Goal: Information Seeking & Learning: Learn about a topic

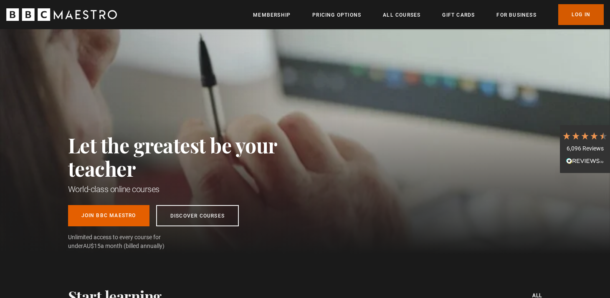
click at [583, 14] on link "Log In" at bounding box center [580, 14] width 45 height 21
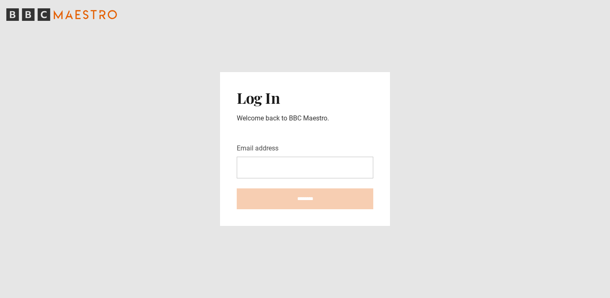
click at [283, 162] on input "Email address" at bounding box center [305, 168] width 136 height 22
type input "**********"
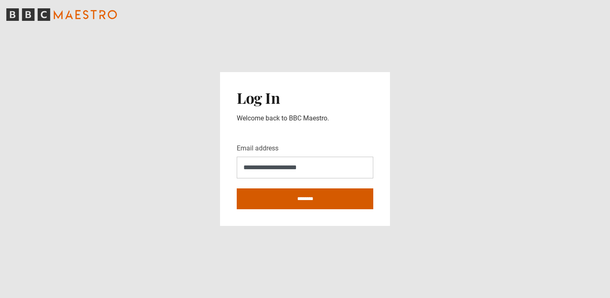
click at [300, 201] on input "********" at bounding box center [305, 199] width 136 height 21
type input "**********"
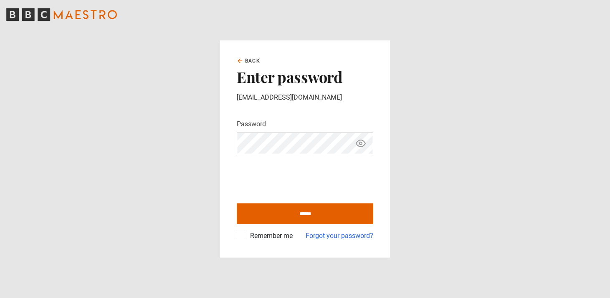
click at [237, 204] on input "******" at bounding box center [305, 214] width 136 height 21
type input "**********"
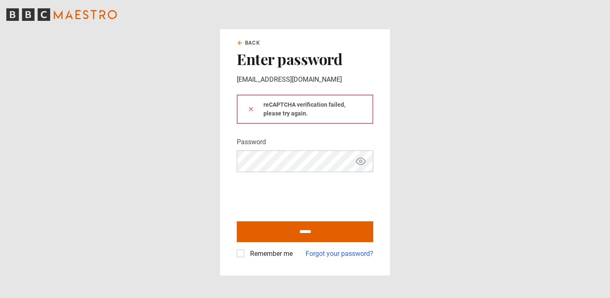
click at [359, 159] on icon "Show password" at bounding box center [360, 161] width 9 height 7
click button at bounding box center [250, 109] width 7 height 9
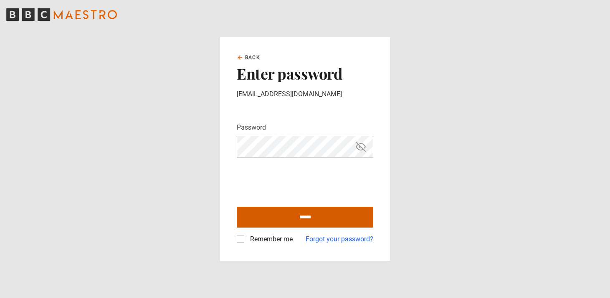
click at [309, 224] on input "******" at bounding box center [305, 217] width 136 height 21
type input "**********"
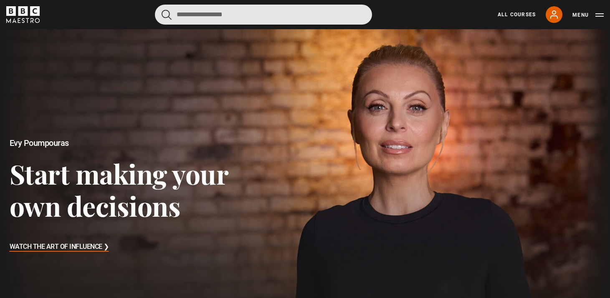
click at [254, 21] on input "Search" at bounding box center [263, 15] width 217 height 20
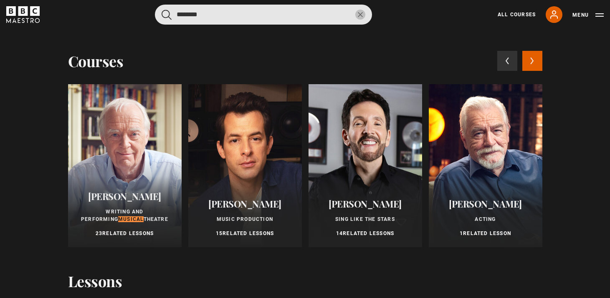
type input "********"
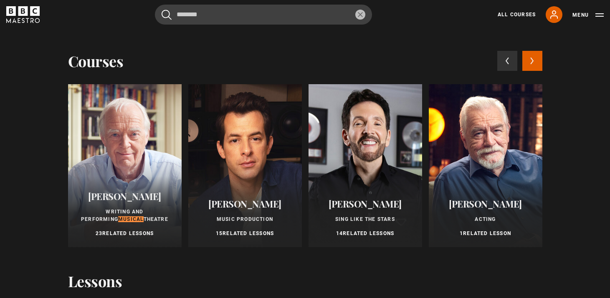
click at [131, 141] on div at bounding box center [125, 165] width 114 height 163
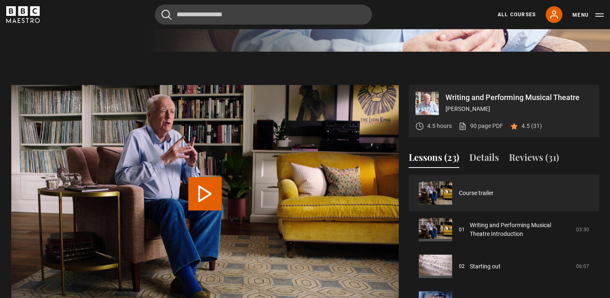
scroll to position [260, 0]
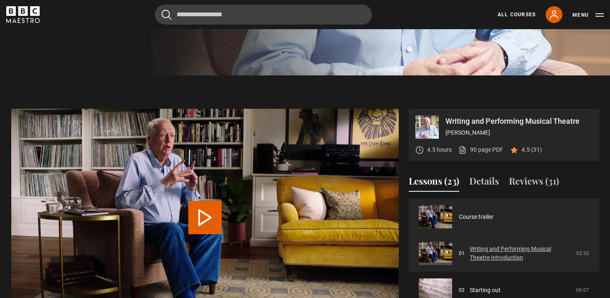
click at [470, 252] on link "Writing and Performing Musical Theatre Introduction" at bounding box center [520, 254] width 101 height 18
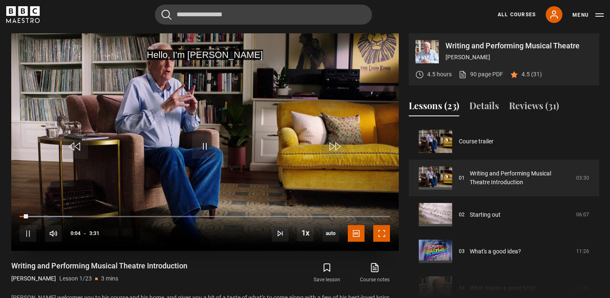
click at [379, 237] on span "Video Player" at bounding box center [381, 233] width 17 height 17
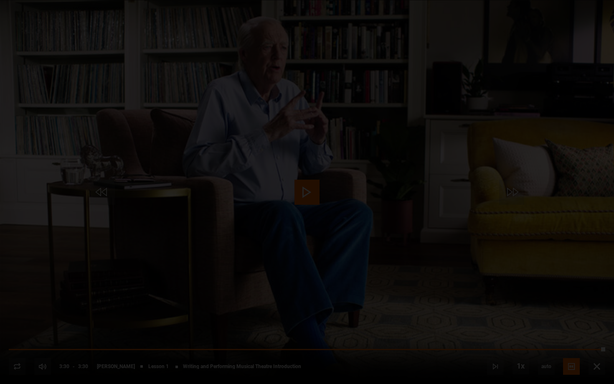
click at [596, 298] on span "Video Player" at bounding box center [588, 368] width 17 height 17
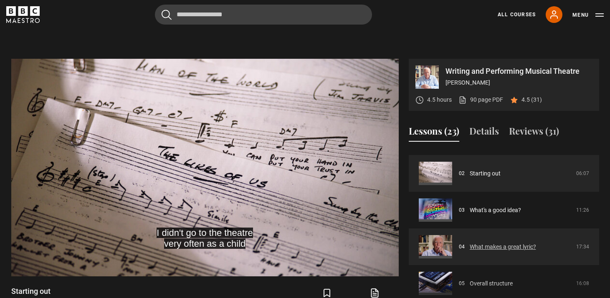
scroll to position [72, 0]
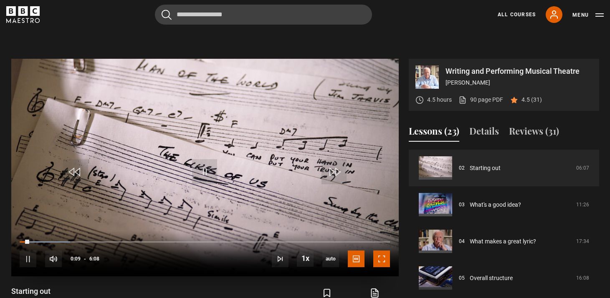
click at [382, 263] on span "Video Player" at bounding box center [381, 259] width 17 height 17
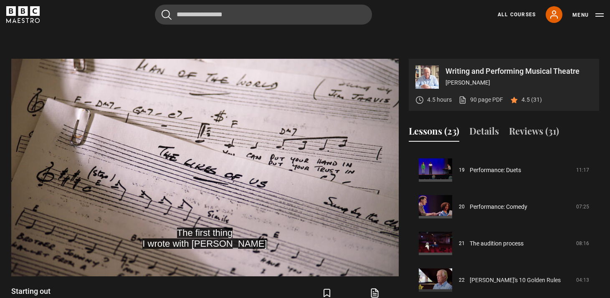
scroll to position [701, 0]
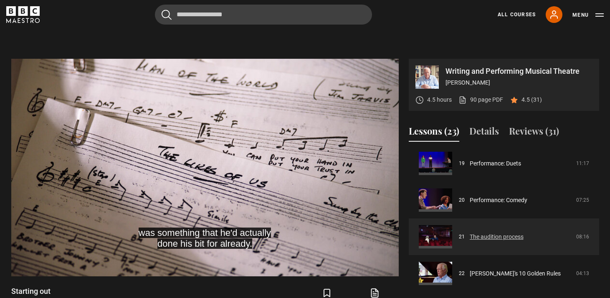
click at [481, 237] on link "The audition process" at bounding box center [497, 237] width 54 height 9
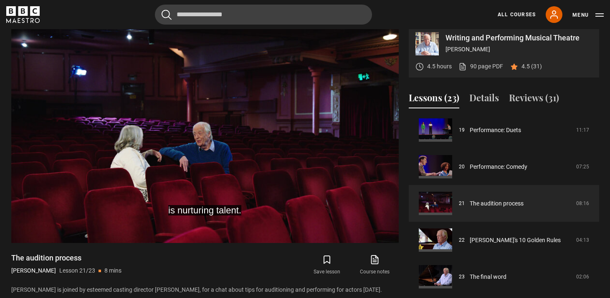
scroll to position [342, 0]
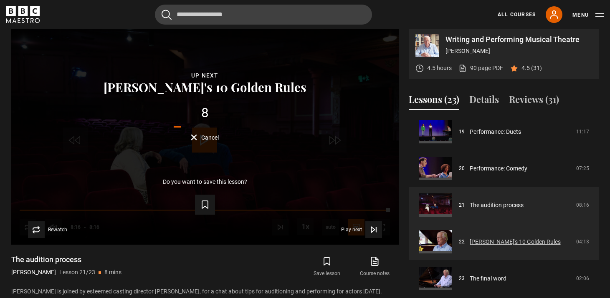
click at [470, 247] on link "[PERSON_NAME]'s 10 Golden Rules" at bounding box center [515, 242] width 91 height 9
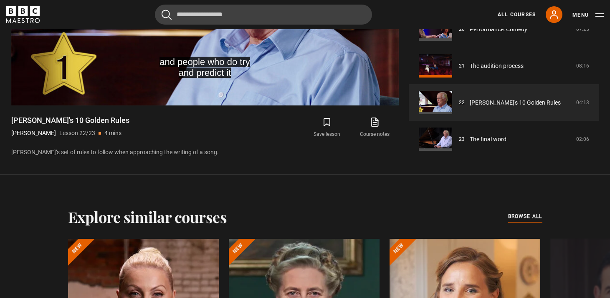
scroll to position [471, 0]
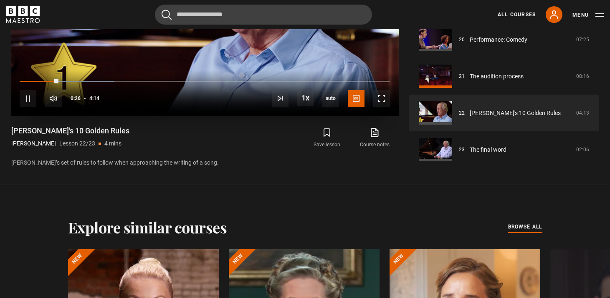
click at [164, 56] on video "Video Player" at bounding box center [204, 7] width 387 height 218
click at [172, 57] on video "Video Player" at bounding box center [204, 7] width 387 height 218
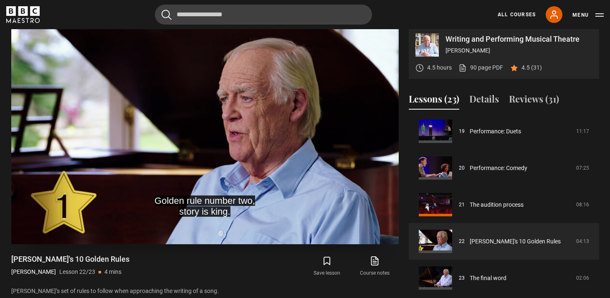
scroll to position [343, 0]
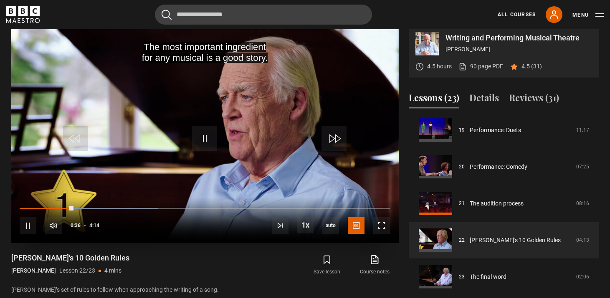
click at [184, 127] on video "Video Player" at bounding box center [204, 134] width 387 height 218
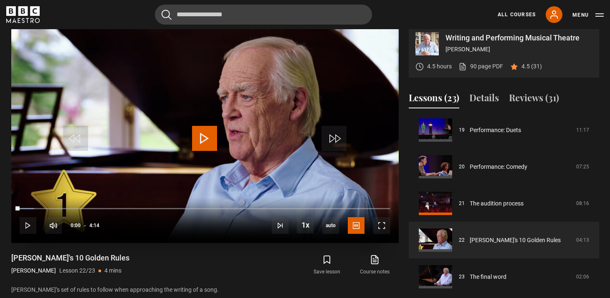
click at [149, 162] on video "Video Player" at bounding box center [204, 134] width 387 height 218
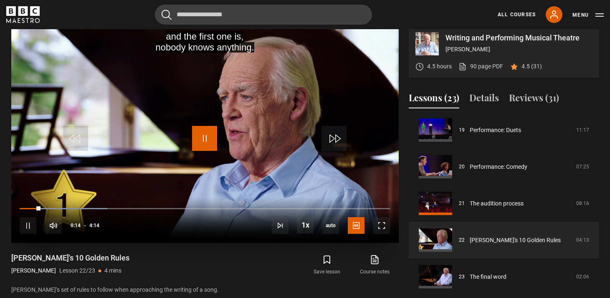
click at [204, 140] on span "Video Player" at bounding box center [204, 138] width 25 height 25
click at [213, 119] on video "Video Player" at bounding box center [204, 134] width 387 height 218
click at [206, 152] on video "Video Player" at bounding box center [204, 134] width 387 height 218
click at [287, 147] on video "Video Player" at bounding box center [204, 134] width 387 height 218
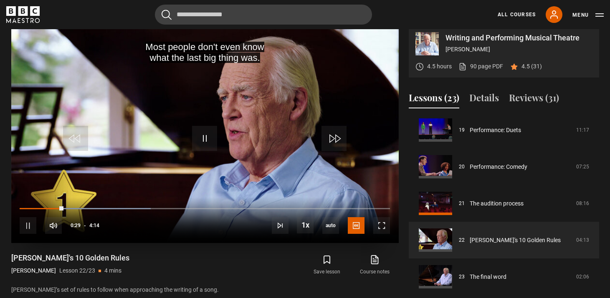
click at [202, 118] on video "Video Player" at bounding box center [204, 134] width 387 height 218
click at [282, 135] on video "Video Player" at bounding box center [204, 134] width 387 height 218
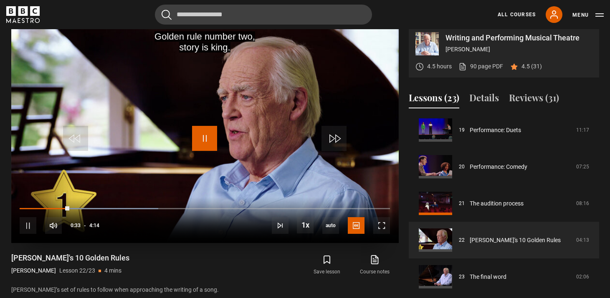
click at [209, 134] on span "Video Player" at bounding box center [204, 138] width 25 height 25
click at [270, 145] on video "Video Player" at bounding box center [204, 134] width 387 height 218
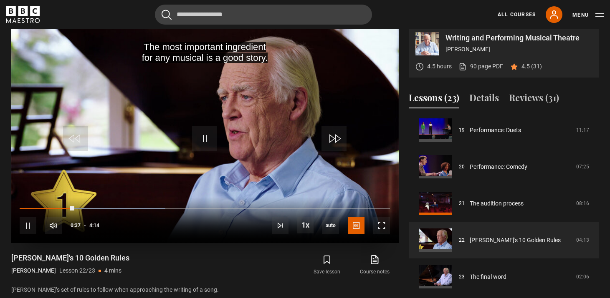
click at [225, 136] on video "Video Player" at bounding box center [204, 134] width 387 height 218
click at [291, 110] on video "Video Player" at bounding box center [204, 134] width 387 height 218
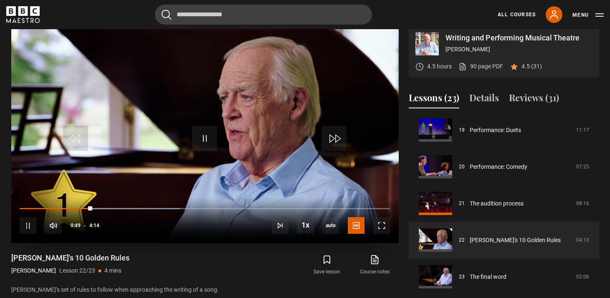
click at [203, 114] on video "Video Player" at bounding box center [204, 134] width 387 height 218
click at [220, 103] on video "Video Player" at bounding box center [204, 134] width 387 height 218
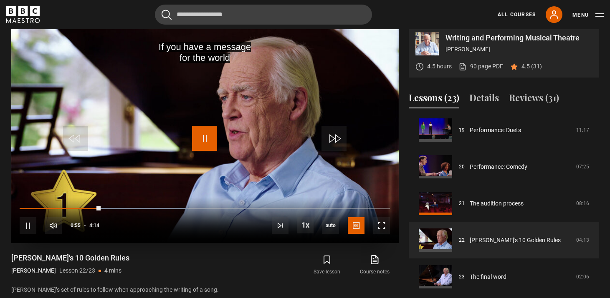
click at [206, 141] on span "Video Player" at bounding box center [204, 138] width 25 height 25
click at [174, 164] on video "Video Player" at bounding box center [204, 134] width 387 height 218
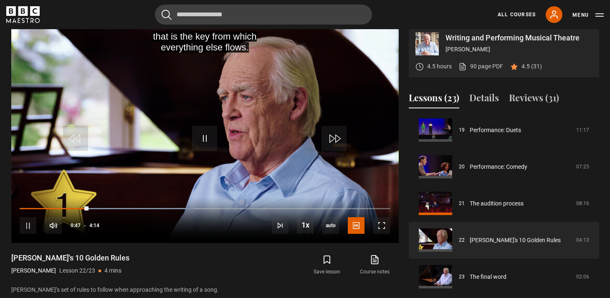
click at [244, 269] on div "Save lesson Course notes opens in new tab" at bounding box center [309, 265] width 178 height 24
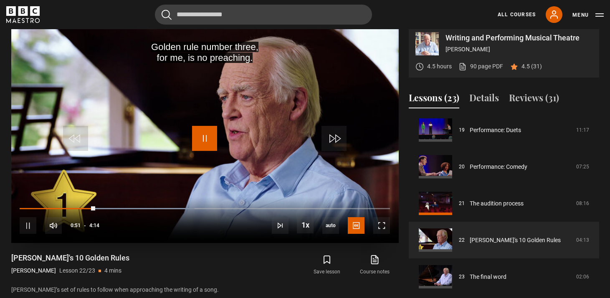
click at [196, 138] on span "Video Player" at bounding box center [204, 138] width 25 height 25
click at [299, 193] on video "Video Player" at bounding box center [204, 134] width 387 height 218
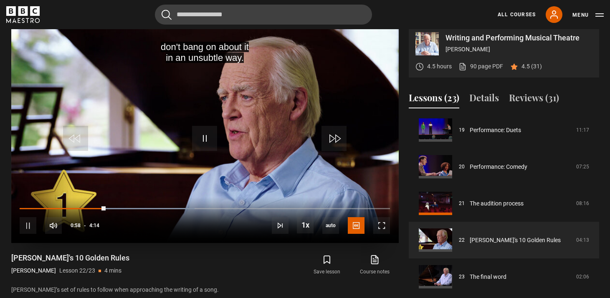
click at [215, 157] on video "Video Player" at bounding box center [204, 134] width 387 height 218
click at [240, 103] on video "Video Player" at bounding box center [204, 134] width 387 height 218
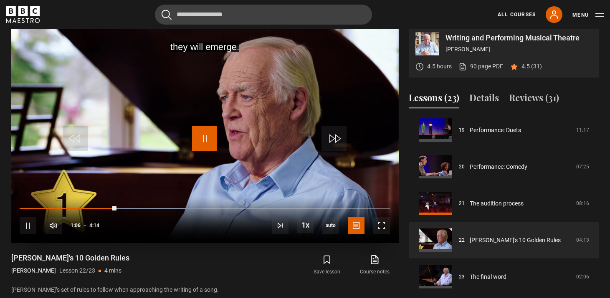
click at [210, 143] on span "Video Player" at bounding box center [204, 138] width 25 height 25
click at [292, 157] on video "Video Player" at bounding box center [204, 134] width 387 height 218
click at [248, 155] on video "Video Player" at bounding box center [204, 134] width 387 height 218
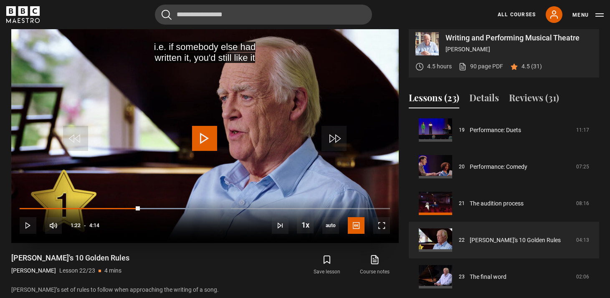
click at [229, 121] on video "Video Player" at bounding box center [204, 134] width 387 height 218
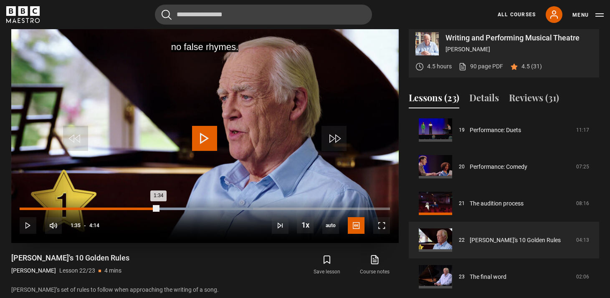
drag, startPoint x: 163, startPoint y: 209, endPoint x: 157, endPoint y: 208, distance: 6.0
click at [157, 208] on div "Loaded : 62.99% 1:34 1:34" at bounding box center [205, 209] width 370 height 3
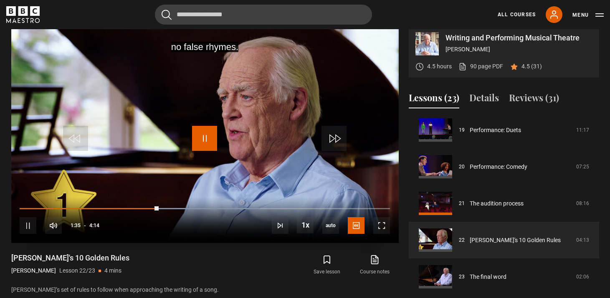
click at [202, 131] on span "Video Player" at bounding box center [204, 138] width 25 height 25
click at [237, 164] on video "Video Player" at bounding box center [204, 134] width 387 height 218
click at [211, 140] on span "Video Player" at bounding box center [204, 138] width 25 height 25
click at [237, 159] on video "Video Player" at bounding box center [204, 134] width 387 height 218
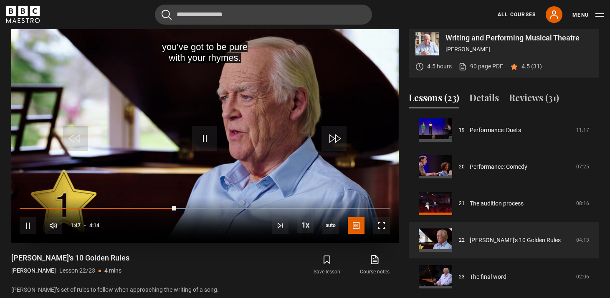
click at [187, 130] on video "Video Player" at bounding box center [204, 134] width 387 height 218
click at [261, 118] on video "Video Player" at bounding box center [204, 134] width 387 height 218
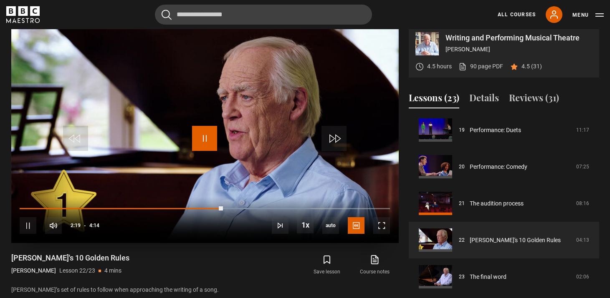
click at [206, 136] on span "Video Player" at bounding box center [204, 138] width 25 height 25
click at [298, 160] on video "Video Player" at bounding box center [204, 134] width 387 height 218
click at [217, 131] on span "Video Player" at bounding box center [204, 138] width 25 height 25
click at [302, 134] on video "Video Player" at bounding box center [204, 134] width 387 height 218
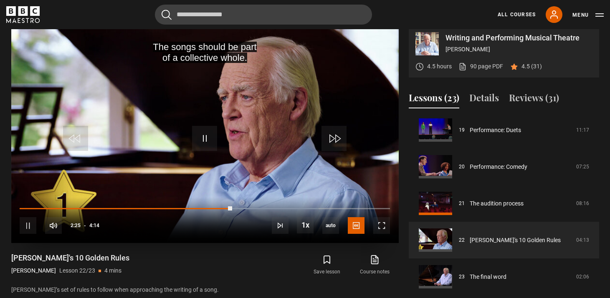
click at [238, 148] on video "Video Player" at bounding box center [204, 134] width 387 height 218
click at [259, 120] on video "Video Player" at bounding box center [204, 134] width 387 height 218
click at [217, 136] on video "Video Player" at bounding box center [204, 134] width 387 height 218
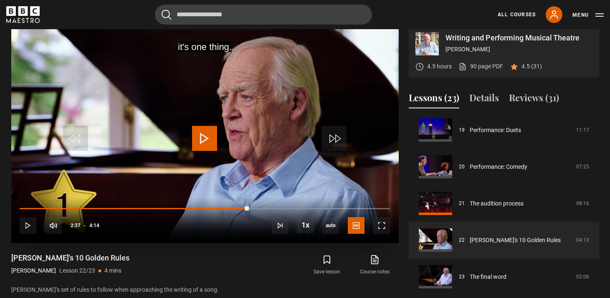
click at [217, 136] on span "Video Player" at bounding box center [204, 138] width 25 height 25
click at [217, 135] on span "Video Player" at bounding box center [204, 138] width 25 height 25
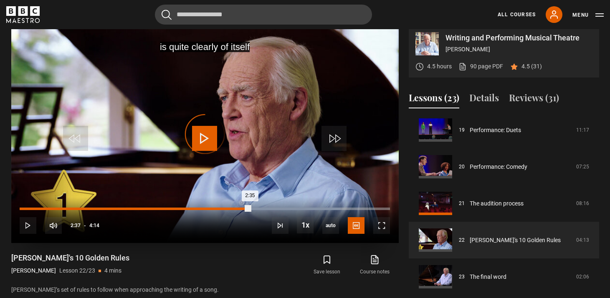
drag, startPoint x: 250, startPoint y: 209, endPoint x: 237, endPoint y: 208, distance: 13.0
click at [237, 208] on div "2:35" at bounding box center [135, 209] width 230 height 3
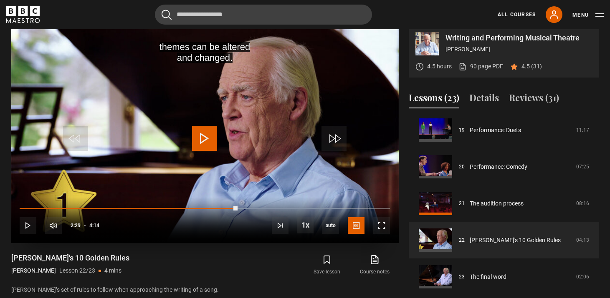
click at [220, 142] on video "Video Player" at bounding box center [204, 134] width 387 height 218
click at [210, 149] on span "Video Player" at bounding box center [204, 138] width 25 height 25
click at [229, 143] on video "Video Player" at bounding box center [204, 134] width 387 height 218
click at [219, 146] on video "Video Player" at bounding box center [204, 134] width 387 height 218
click at [314, 86] on video "Video Player" at bounding box center [204, 134] width 387 height 218
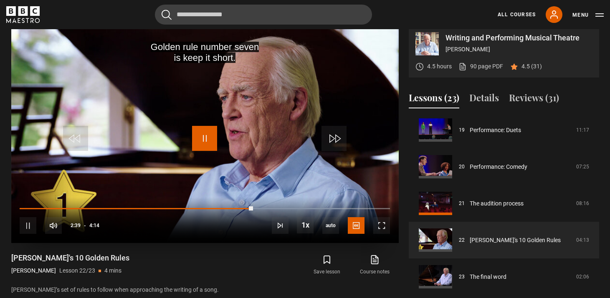
click at [205, 137] on span "Video Player" at bounding box center [204, 138] width 25 height 25
click at [269, 138] on video "Video Player" at bounding box center [204, 134] width 387 height 218
click at [196, 129] on span "Video Player" at bounding box center [204, 138] width 25 height 25
click at [221, 116] on video "Video Player" at bounding box center [204, 134] width 387 height 218
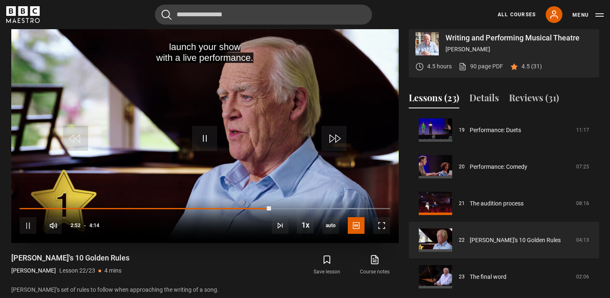
click at [217, 120] on video "Video Player" at bounding box center [204, 134] width 387 height 218
click at [283, 174] on video "Video Player" at bounding box center [204, 134] width 387 height 218
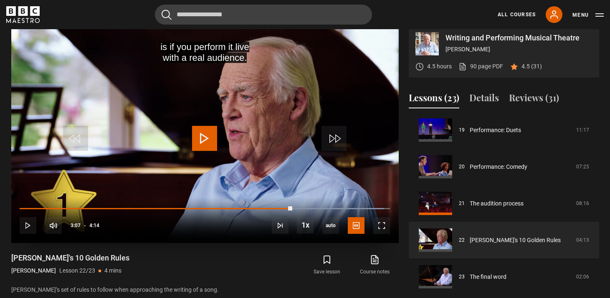
click at [205, 84] on video "Video Player" at bounding box center [204, 134] width 387 height 218
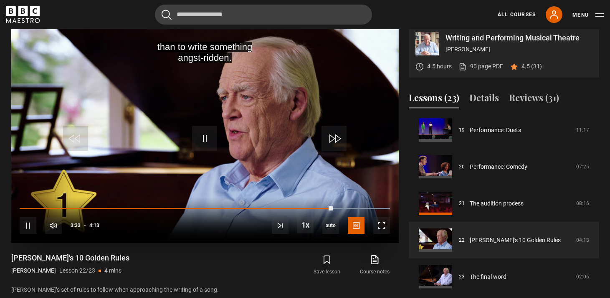
click at [189, 164] on video "Video Player" at bounding box center [204, 134] width 387 height 218
click at [235, 126] on video "Video Player" at bounding box center [204, 134] width 387 height 218
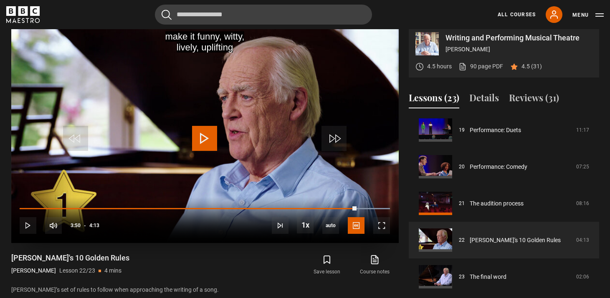
click at [205, 122] on video "Video Player" at bounding box center [204, 134] width 387 height 218
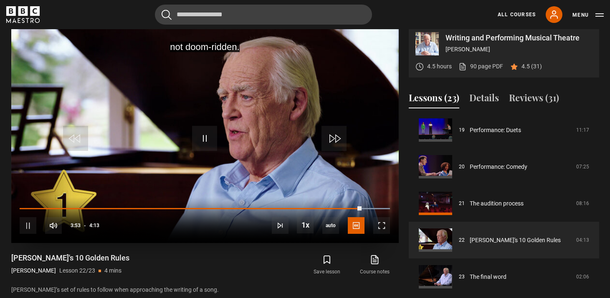
click at [191, 115] on video "Video Player" at bounding box center [204, 134] width 387 height 218
click at [221, 110] on video "Video Player" at bounding box center [204, 134] width 387 height 218
click at [195, 129] on span "Video Player" at bounding box center [204, 138] width 25 height 25
click at [264, 118] on video "Video Player" at bounding box center [204, 134] width 387 height 218
click at [235, 145] on video "Video Player" at bounding box center [204, 134] width 387 height 218
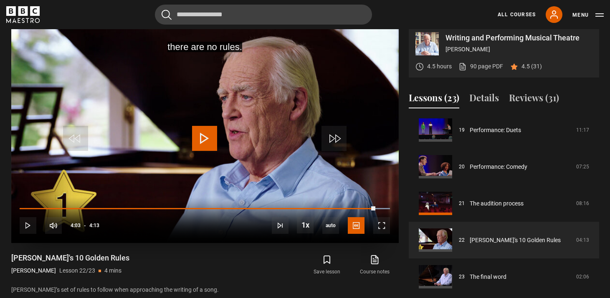
click at [237, 155] on video "Video Player" at bounding box center [204, 134] width 387 height 218
click at [201, 139] on span "Video Player" at bounding box center [204, 138] width 25 height 25
click at [245, 122] on video "Video Player" at bounding box center [204, 134] width 387 height 218
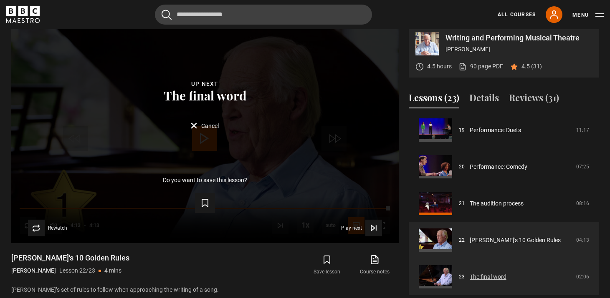
click at [470, 278] on link "The final word" at bounding box center [488, 277] width 37 height 9
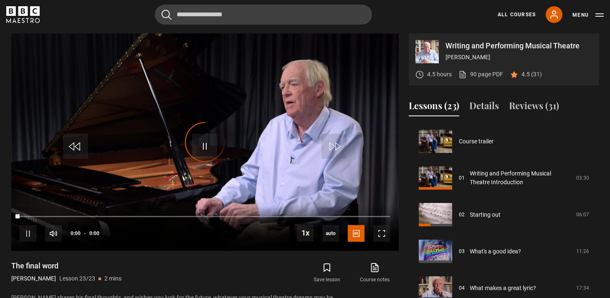
scroll to position [701, 0]
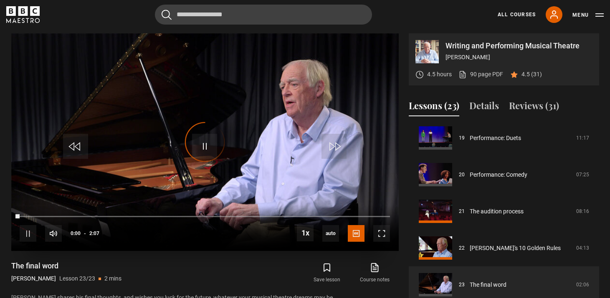
click at [202, 147] on div "Video Player is loading." at bounding box center [205, 142] width 42 height 42
click at [205, 146] on span "Video Player" at bounding box center [204, 146] width 25 height 25
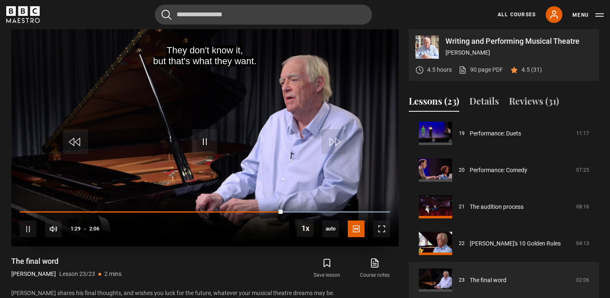
scroll to position [341, 0]
